Goal: Information Seeking & Learning: Understand process/instructions

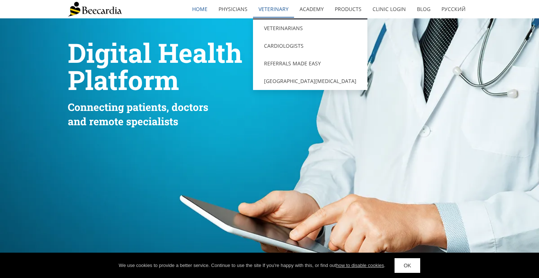
click at [270, 4] on link "Veterinary" at bounding box center [273, 9] width 41 height 17
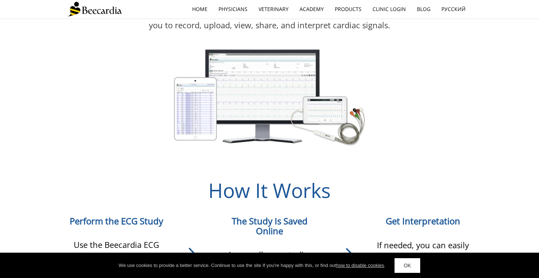
scroll to position [642, 0]
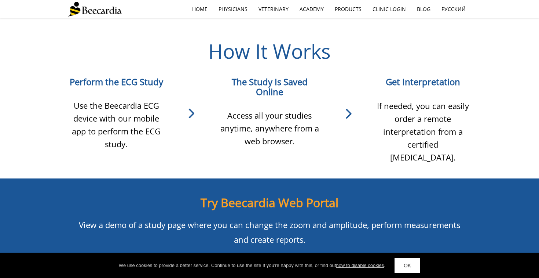
click at [137, 124] on span "Use the Beecardia ECG device with our mobile app to perform the ECG study." at bounding box center [116, 125] width 89 height 50
click at [192, 106] on icon at bounding box center [191, 113] width 52 height 22
click at [128, 89] on div "Use the Beecardia ECG device with our mobile app to perform the ECG study." at bounding box center [116, 120] width 97 height 63
click at [129, 79] on span "Perform the ECG Study" at bounding box center [116, 82] width 93 height 12
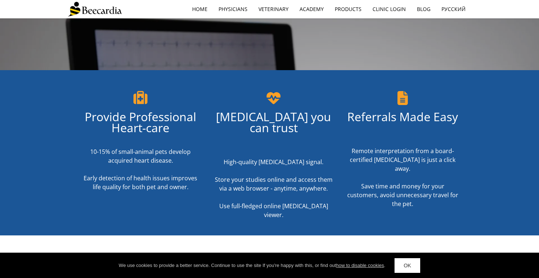
scroll to position [184, 0]
